Goal: Task Accomplishment & Management: Use online tool/utility

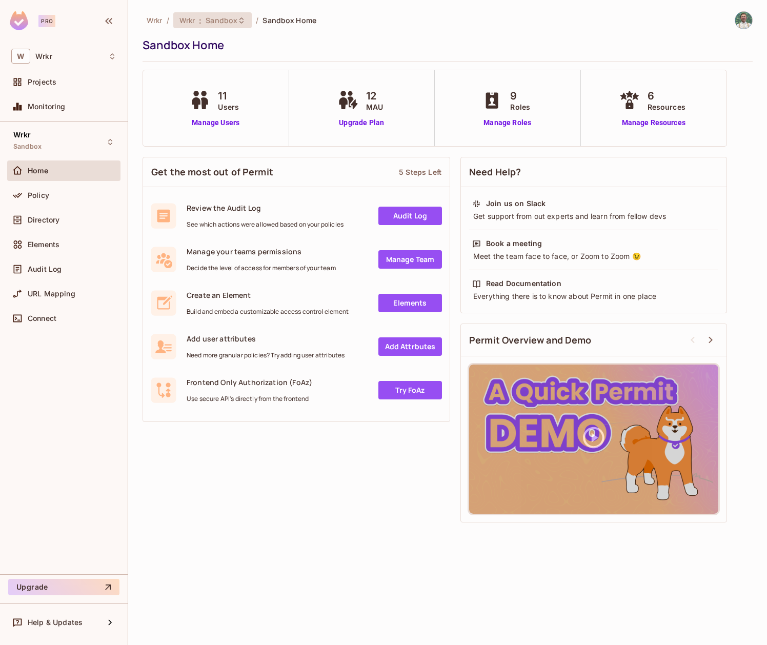
click at [242, 25] on div "Wrkr : Sandbox" at bounding box center [212, 20] width 79 height 16
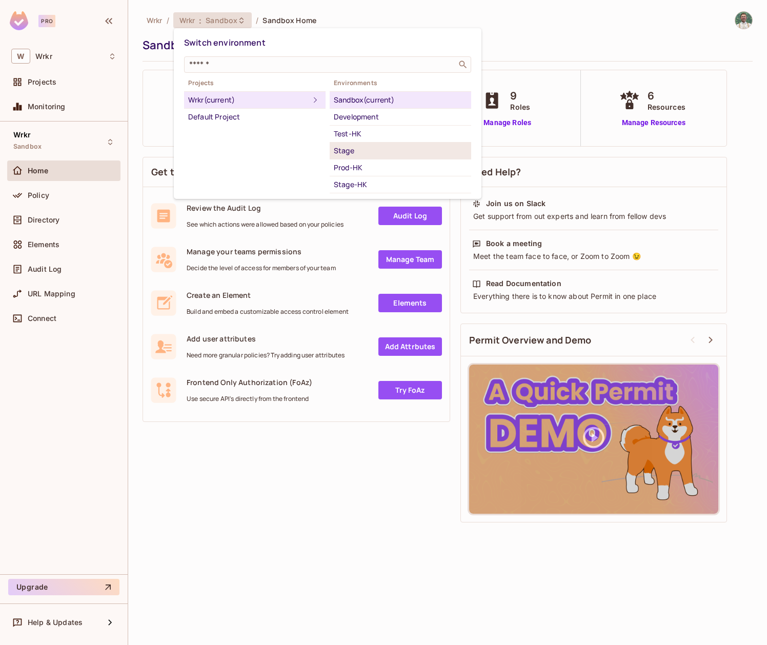
click at [392, 152] on div "Stage" at bounding box center [400, 151] width 133 height 12
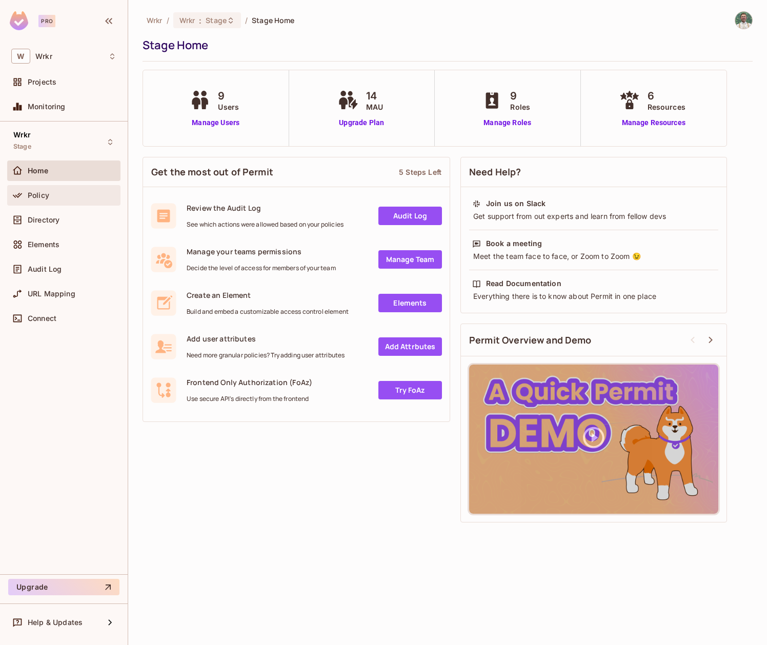
click at [52, 194] on div "Policy" at bounding box center [72, 195] width 89 height 8
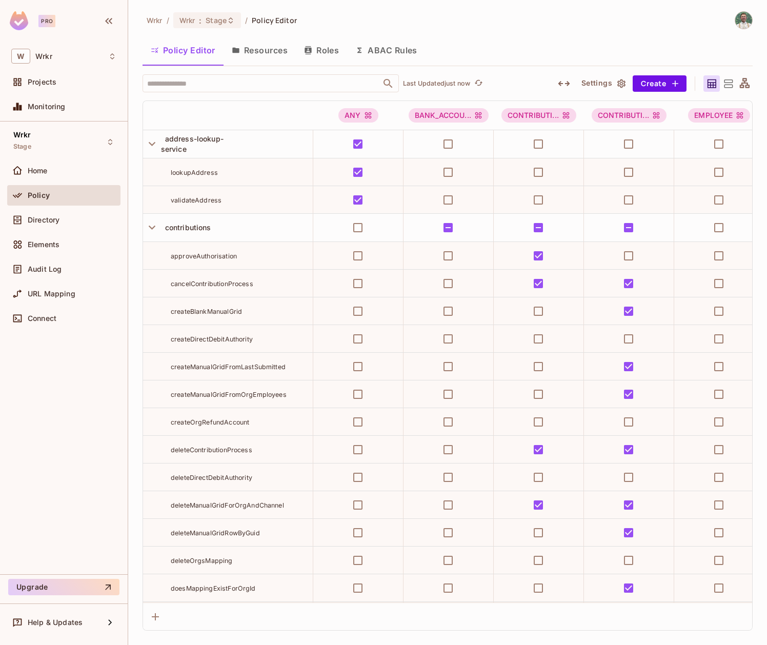
scroll to position [2, 0]
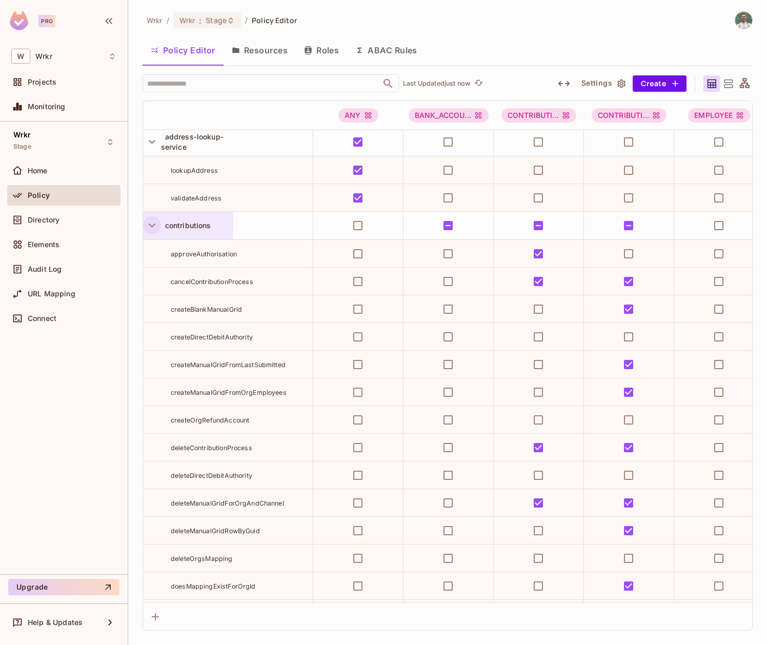
click at [151, 224] on icon "button" at bounding box center [152, 225] width 14 height 14
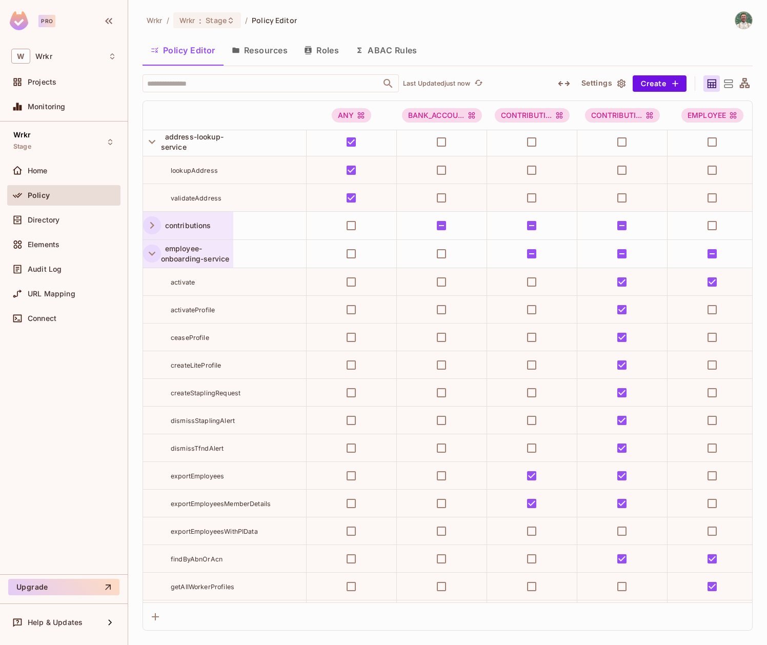
click at [153, 251] on icon "button" at bounding box center [152, 254] width 14 height 14
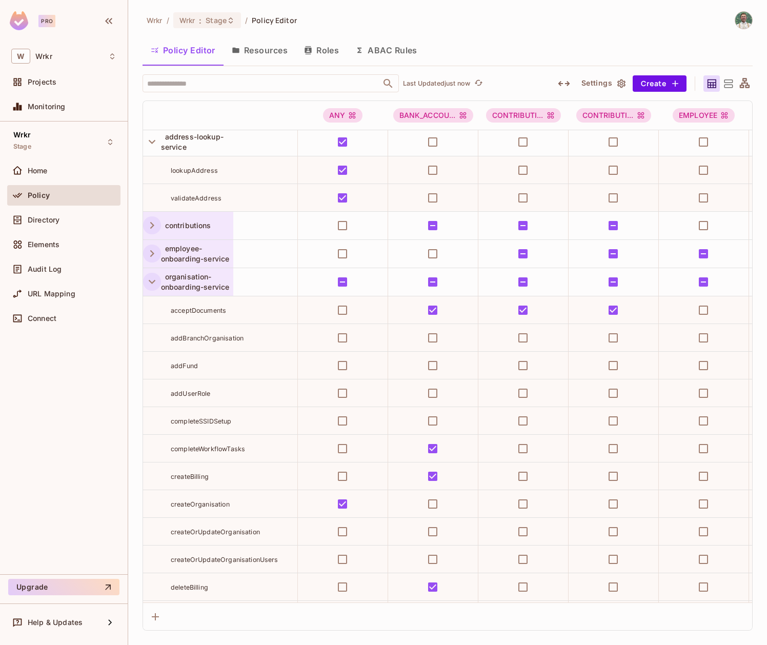
click at [152, 273] on button "button" at bounding box center [152, 282] width 18 height 18
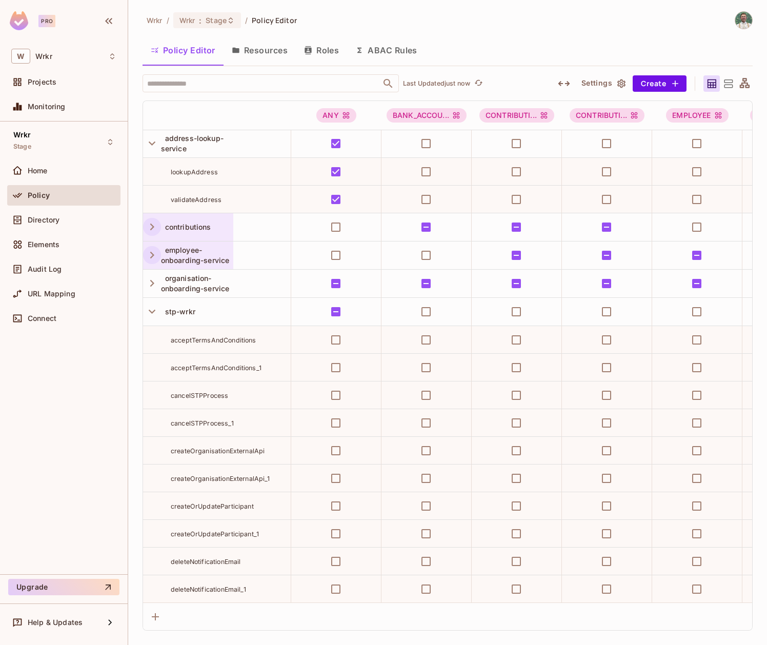
scroll to position [0, 0]
click at [151, 144] on icon "button" at bounding box center [152, 144] width 7 height 4
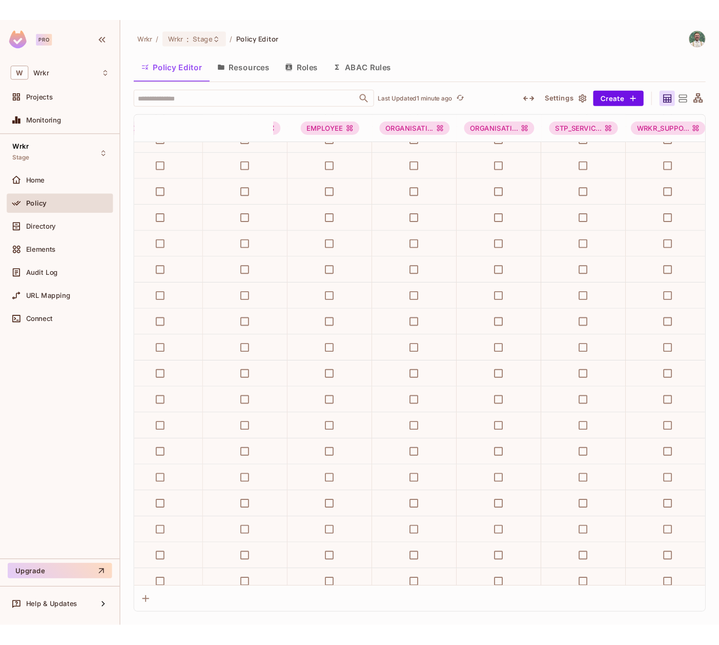
scroll to position [185, 0]
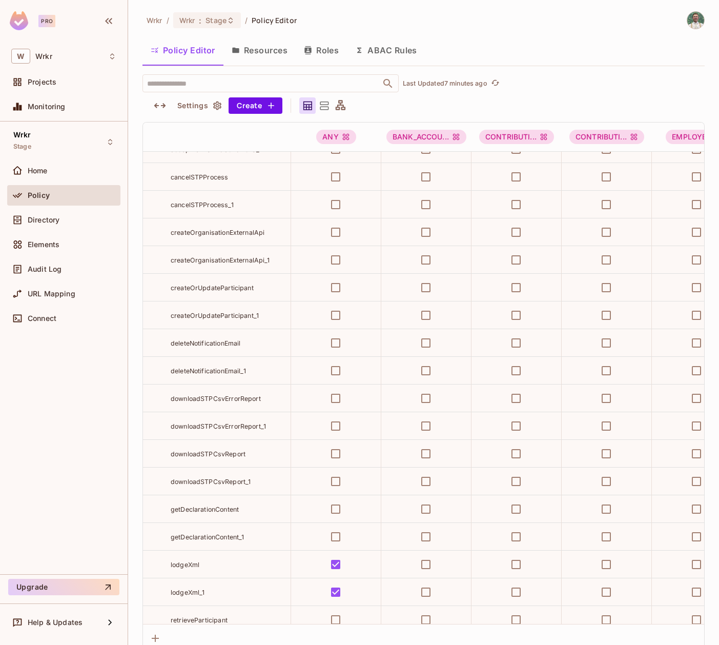
drag, startPoint x: 23, startPoint y: 441, endPoint x: 29, endPoint y: 434, distance: 9.8
click at [23, 441] on div "Wrkr Stage Home Policy Directory Elements Audit Log URL Mapping Connect" at bounding box center [64, 347] width 128 height 453
click at [43, 439] on div "Wrkr Stage Home Policy Directory Elements Audit Log URL Mapping Connect" at bounding box center [64, 347] width 128 height 453
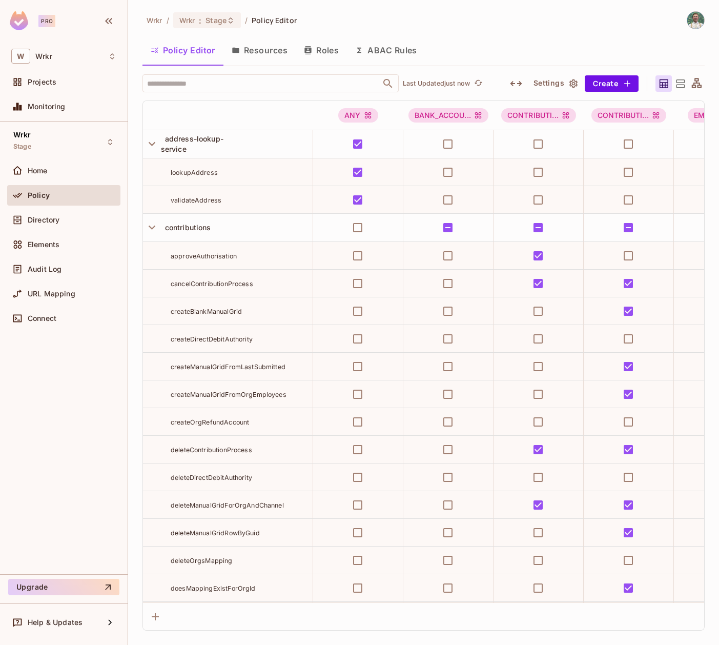
scroll to position [502, 0]
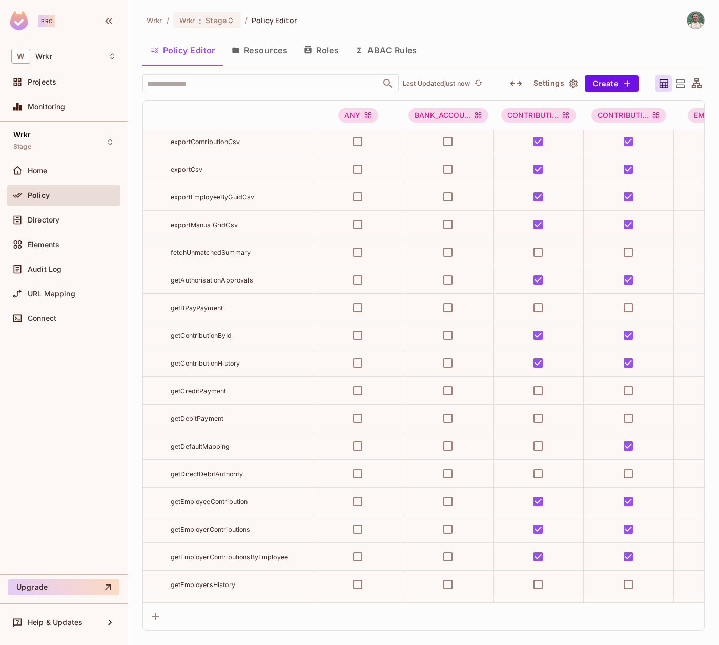
click at [271, 456] on td "getDefaultMapping" at bounding box center [228, 446] width 170 height 28
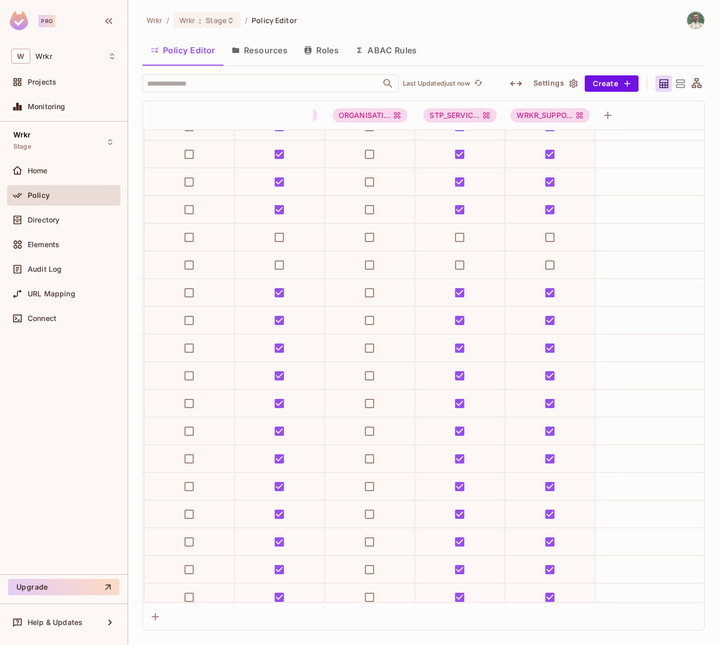
scroll to position [5528, 0]
